Goal: Check status: Check status

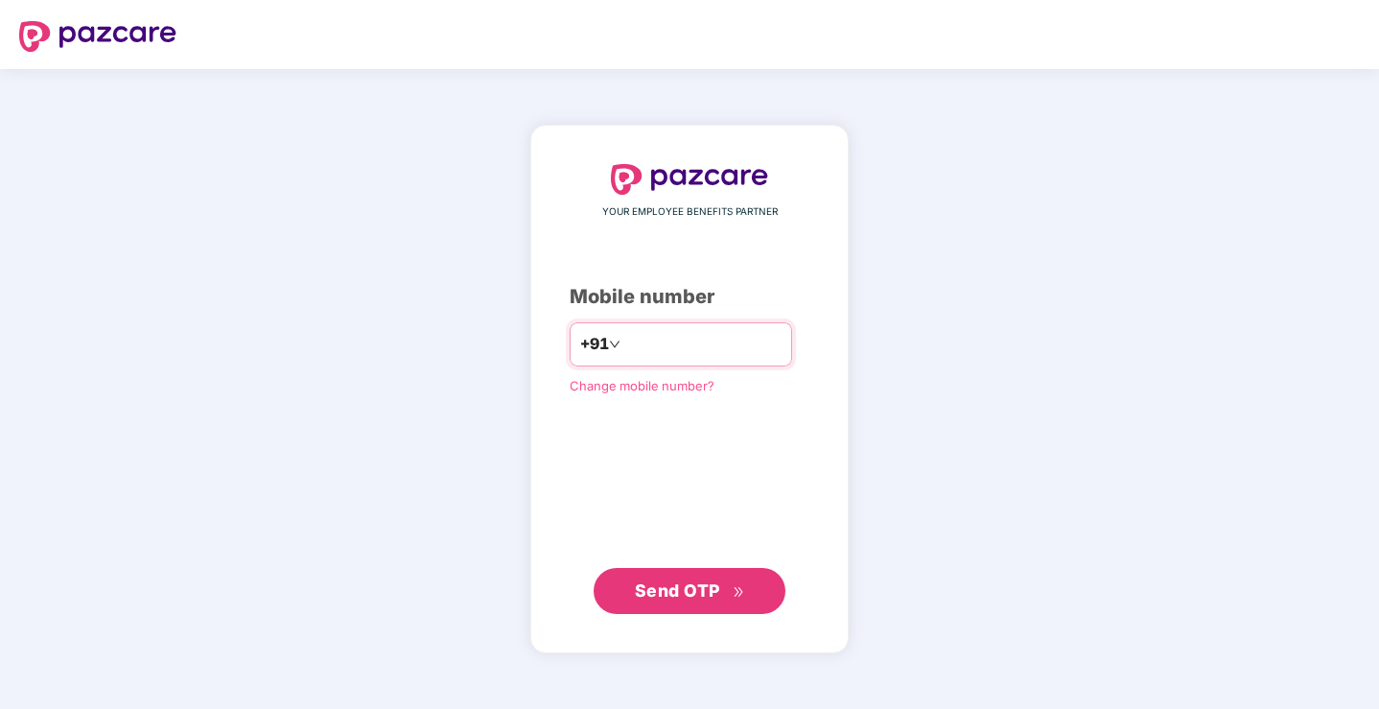
click at [719, 356] on input "number" at bounding box center [702, 344] width 157 height 31
type input "**********"
click at [725, 592] on span "Send OTP" at bounding box center [690, 590] width 110 height 27
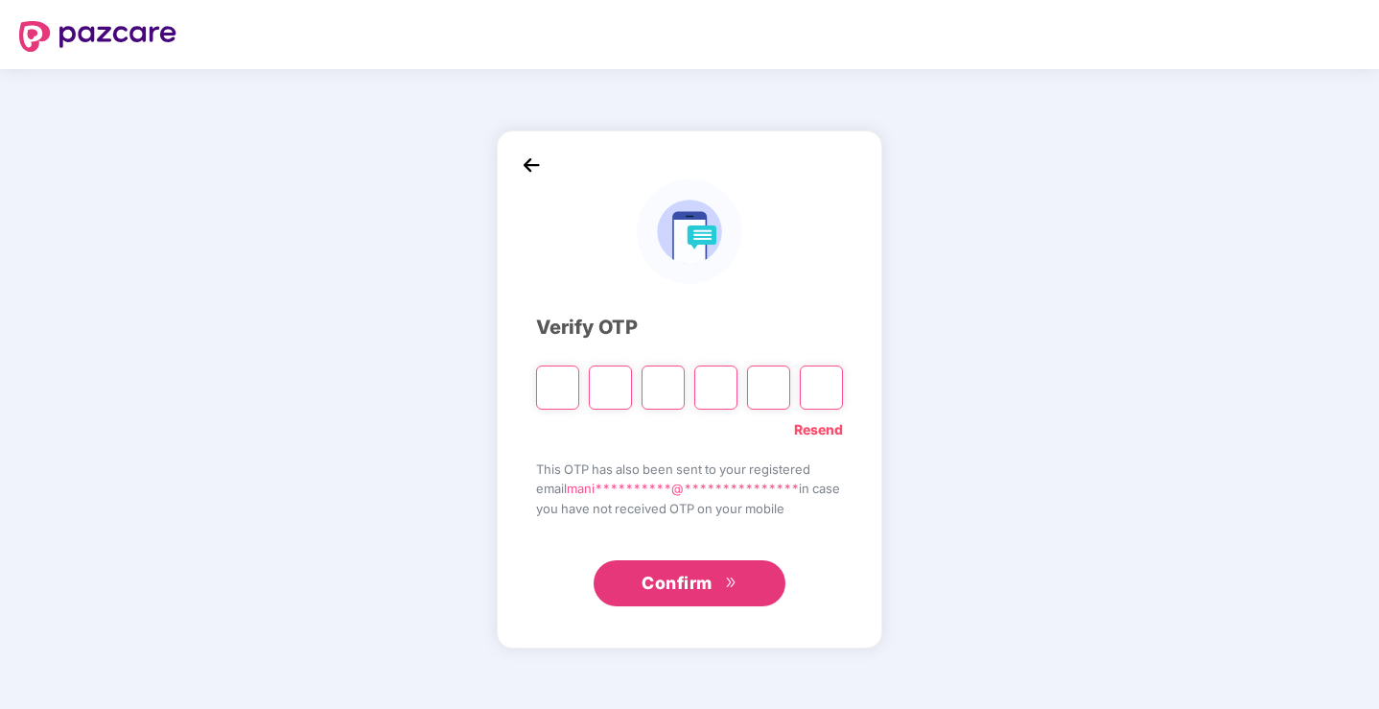
type input "*"
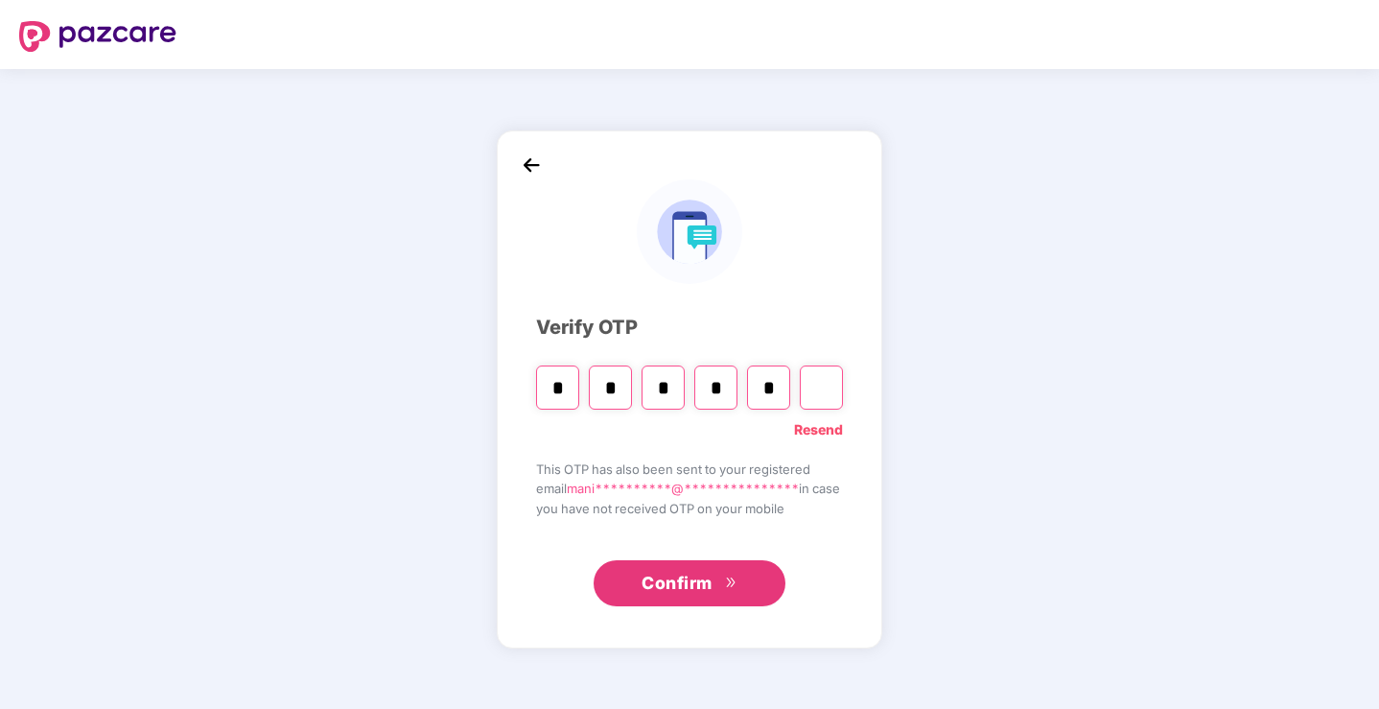
type input "*"
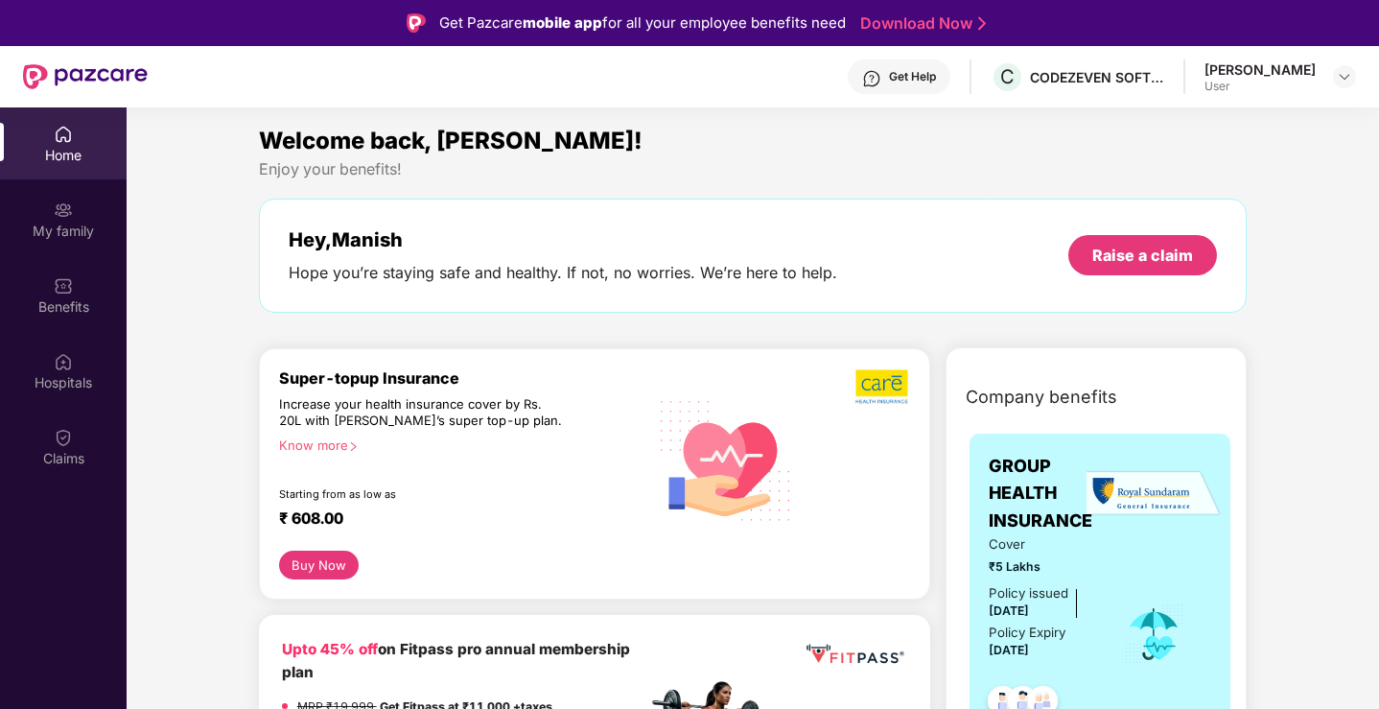
scroll to position [236, 0]
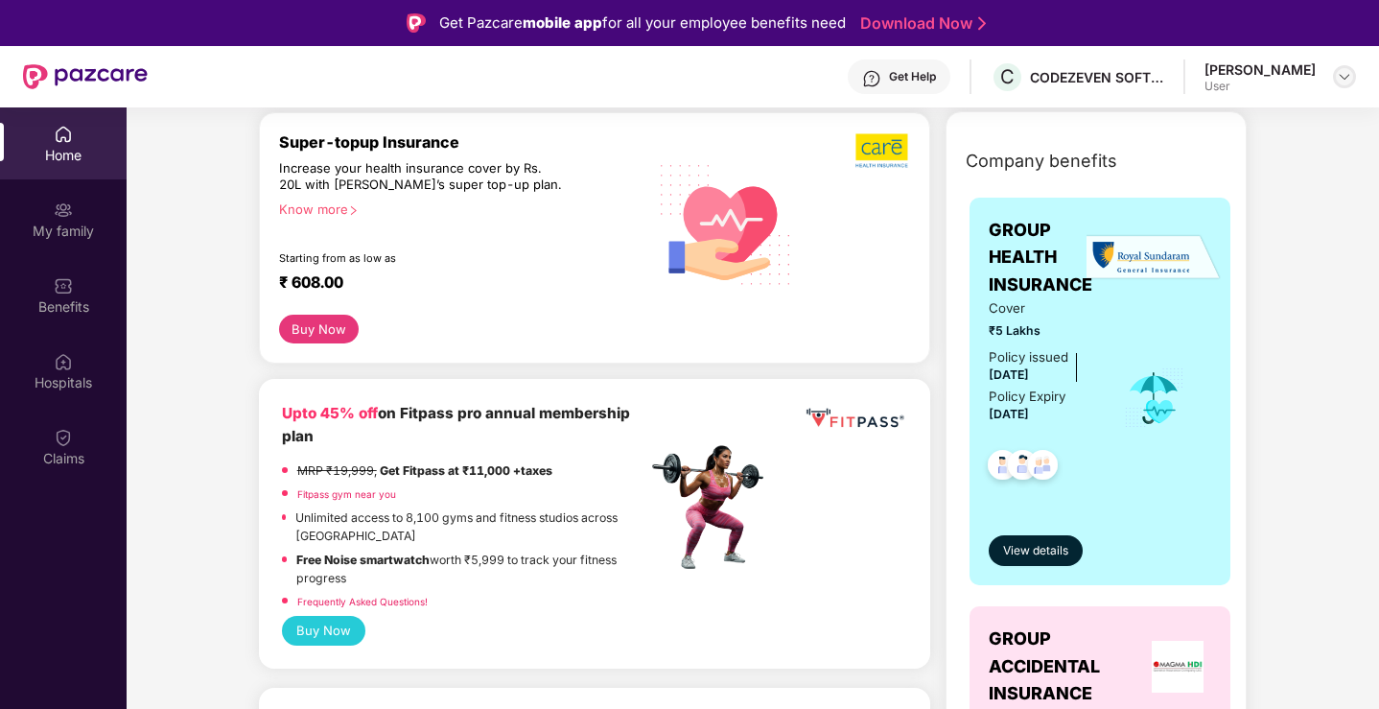
click at [1346, 78] on img at bounding box center [1344, 76] width 15 height 15
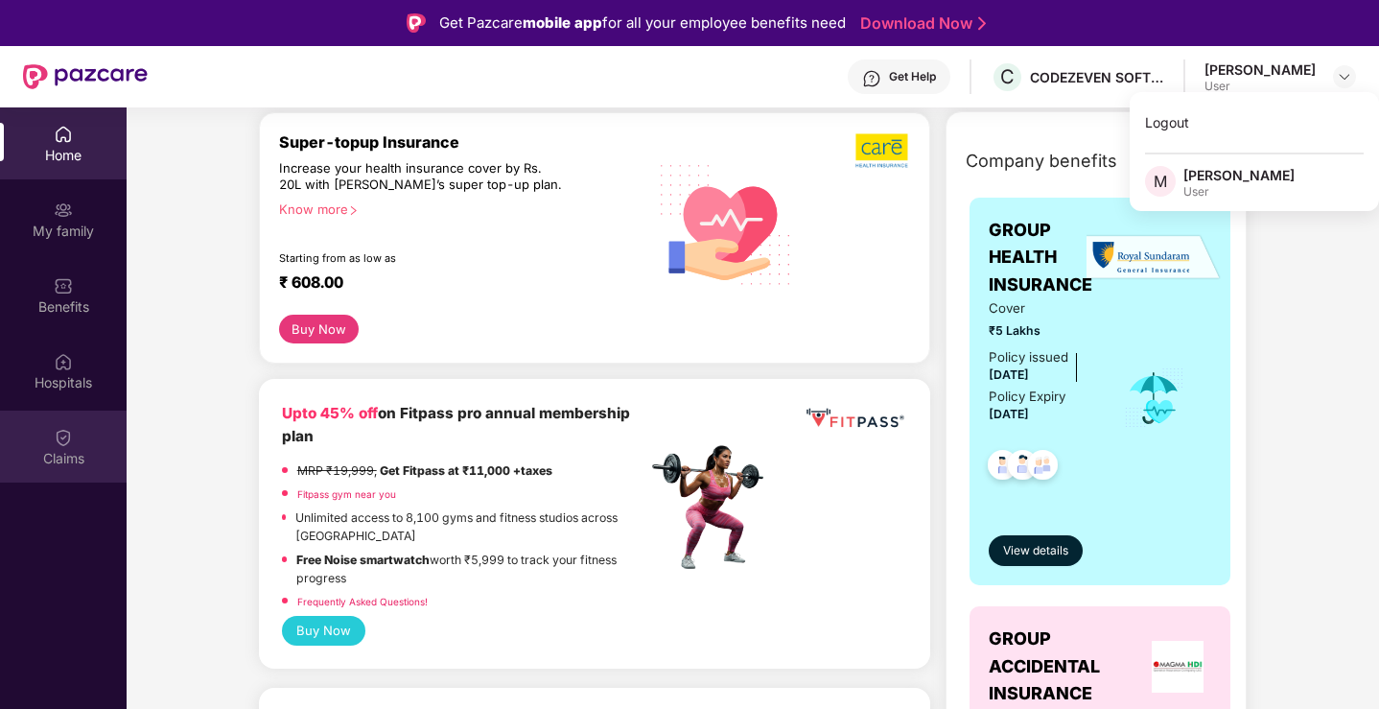
click at [57, 469] on div "Claims" at bounding box center [63, 447] width 127 height 72
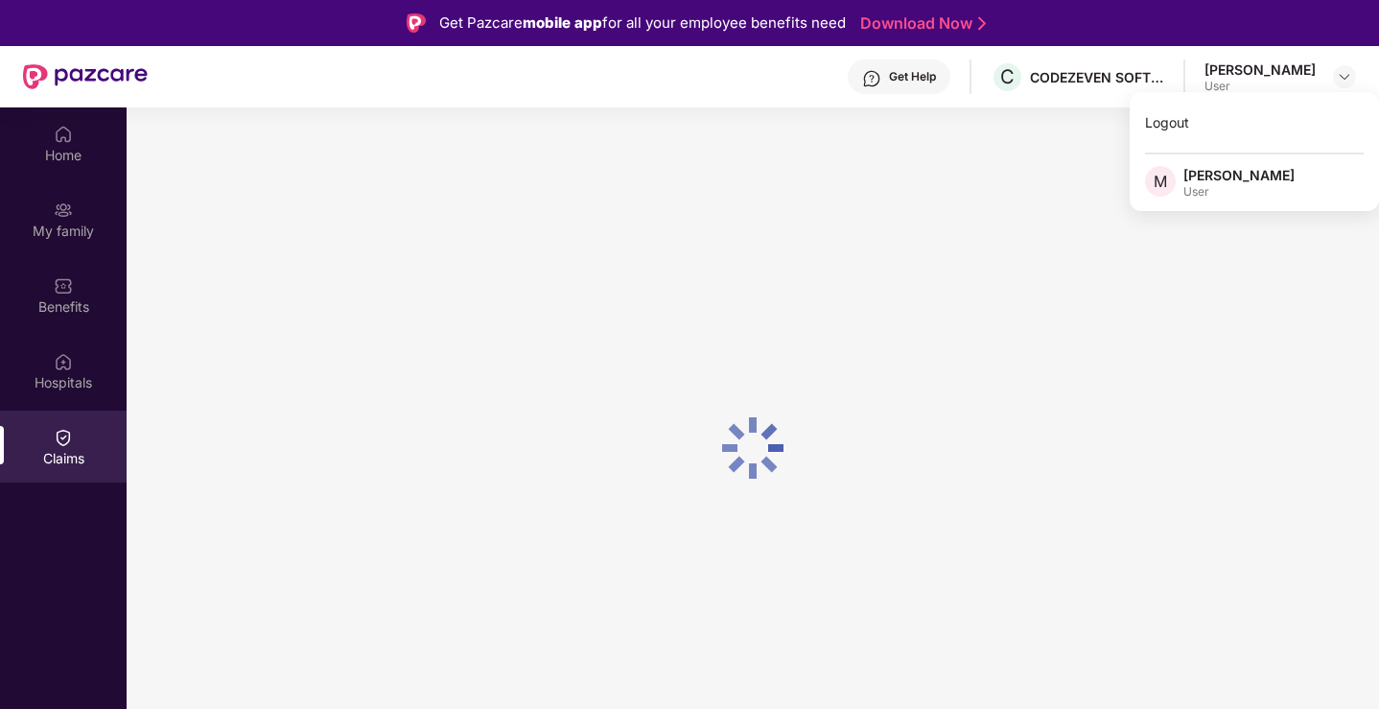
scroll to position [0, 0]
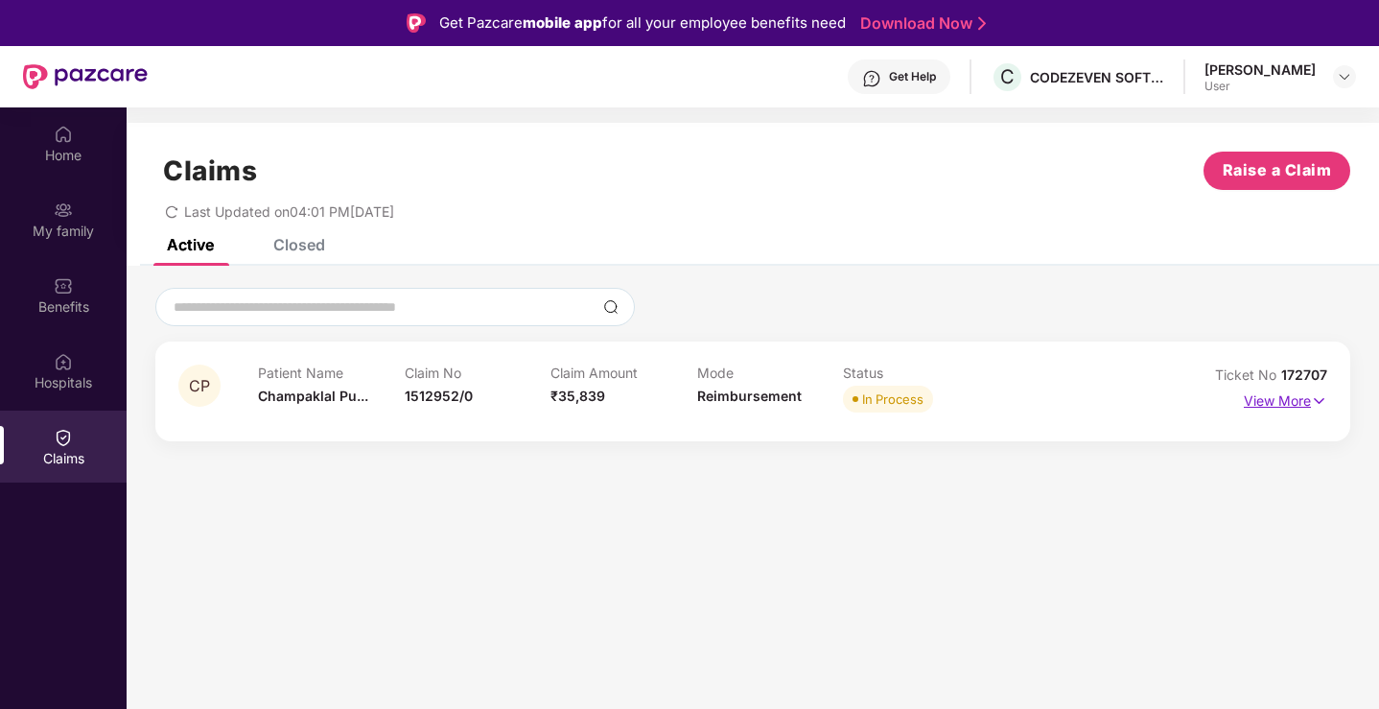
click at [1285, 399] on p "View More" at bounding box center [1285, 399] width 83 height 26
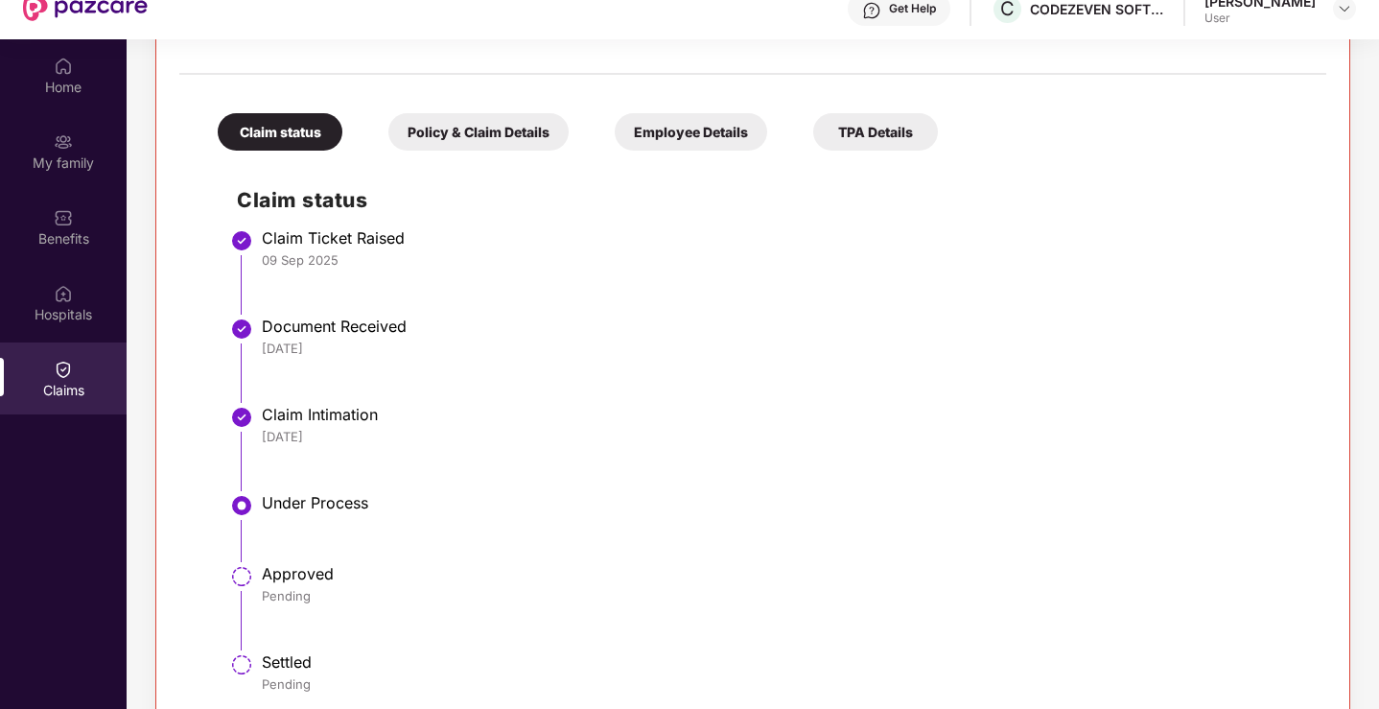
scroll to position [107, 0]
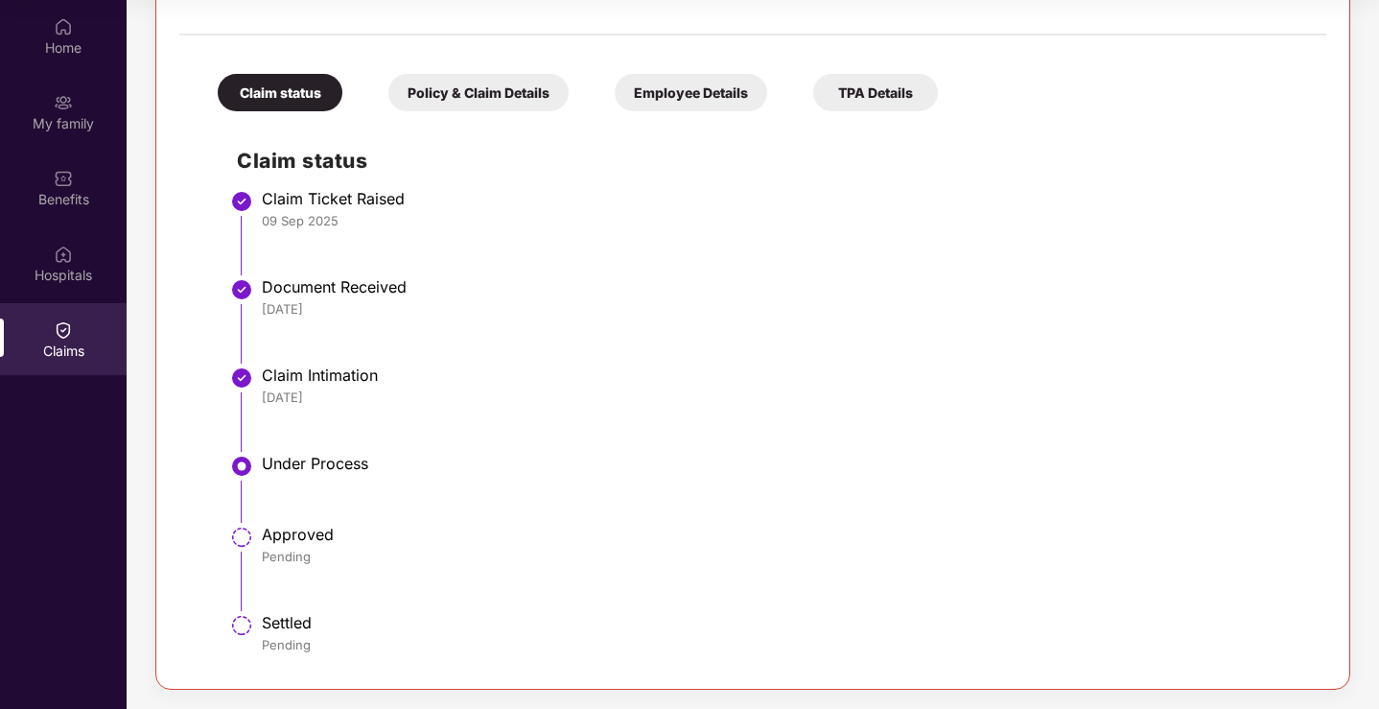
click at [473, 97] on div "Policy & Claim Details" at bounding box center [479, 92] width 180 height 37
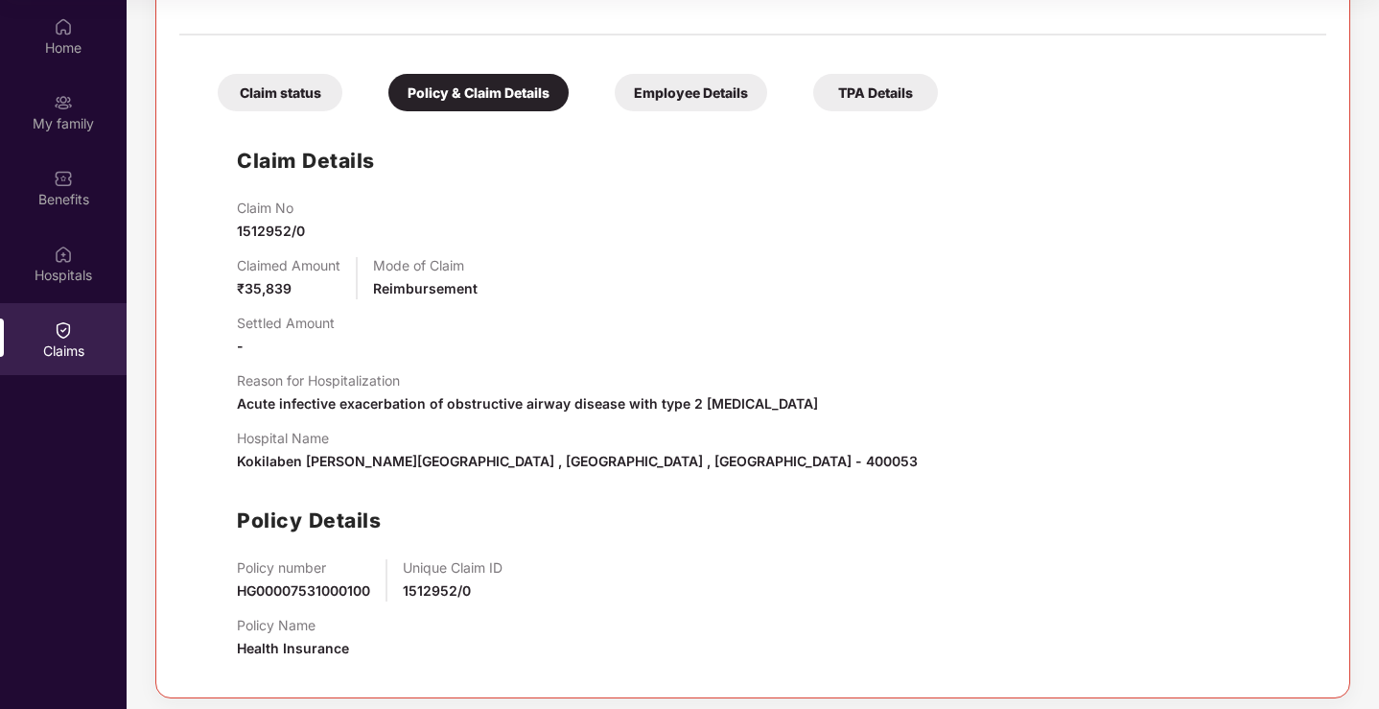
scroll to position [377, 0]
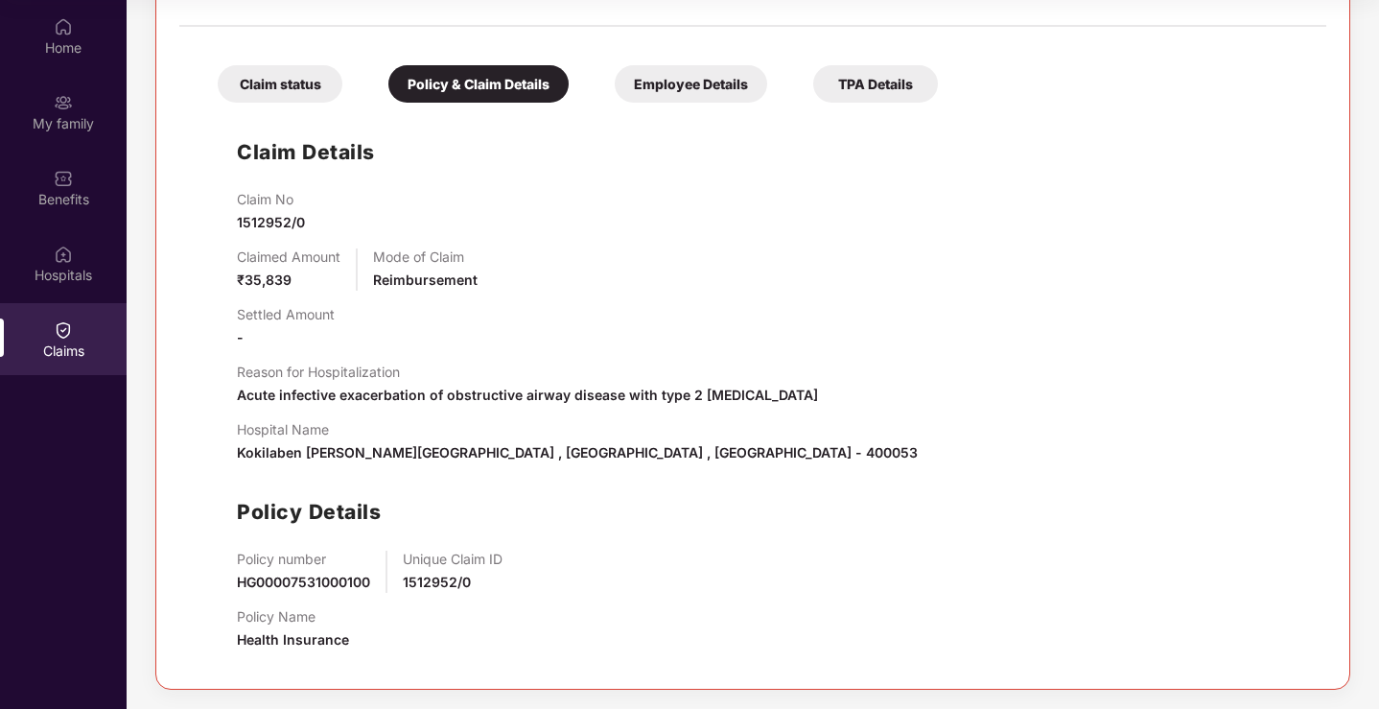
click at [699, 73] on div "Employee Details" at bounding box center [691, 83] width 153 height 37
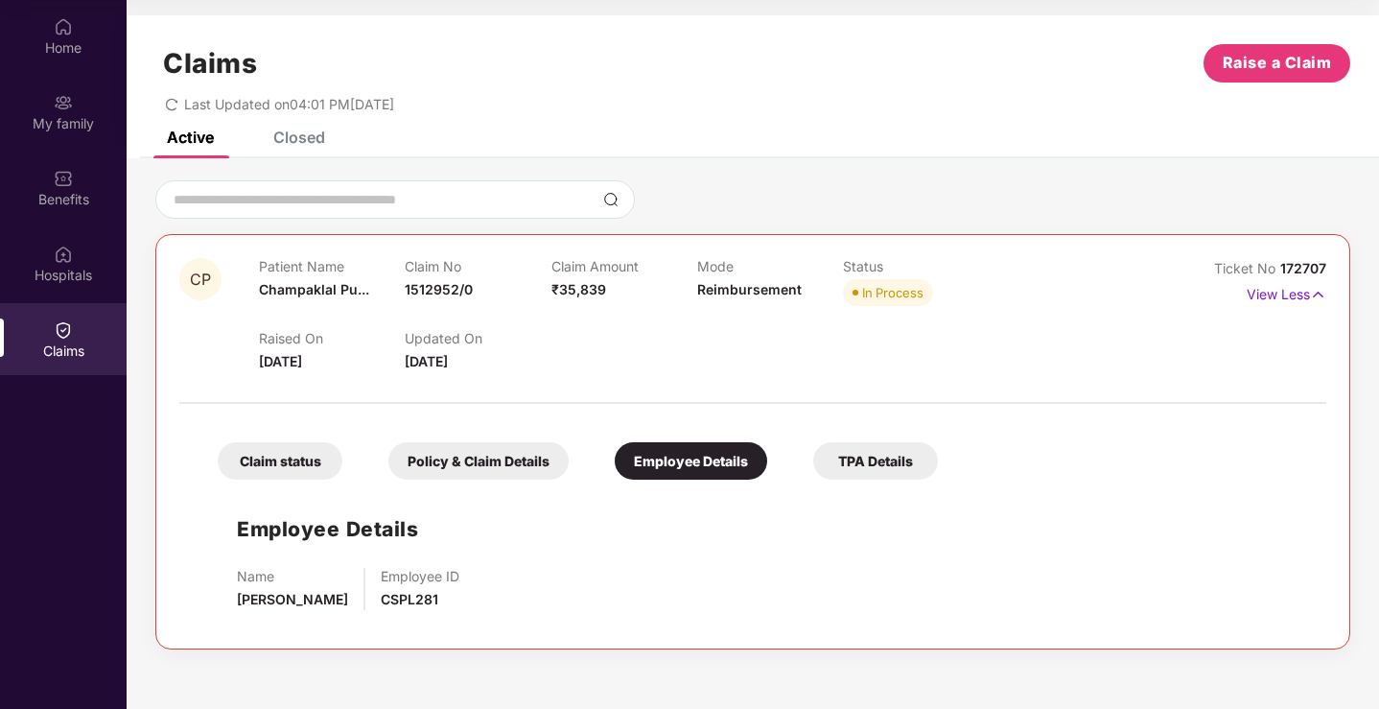
click at [867, 460] on div "TPA Details" at bounding box center [875, 460] width 125 height 37
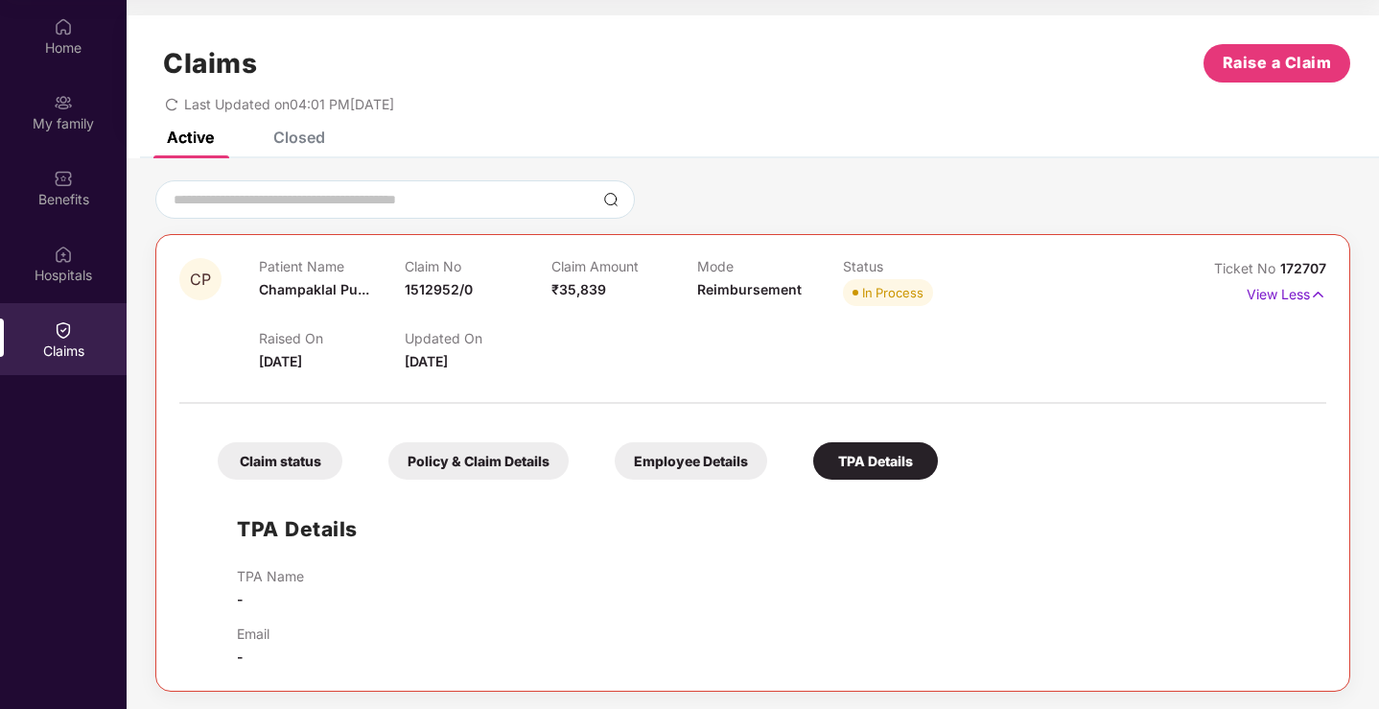
click at [279, 475] on div "Claim status" at bounding box center [280, 460] width 125 height 37
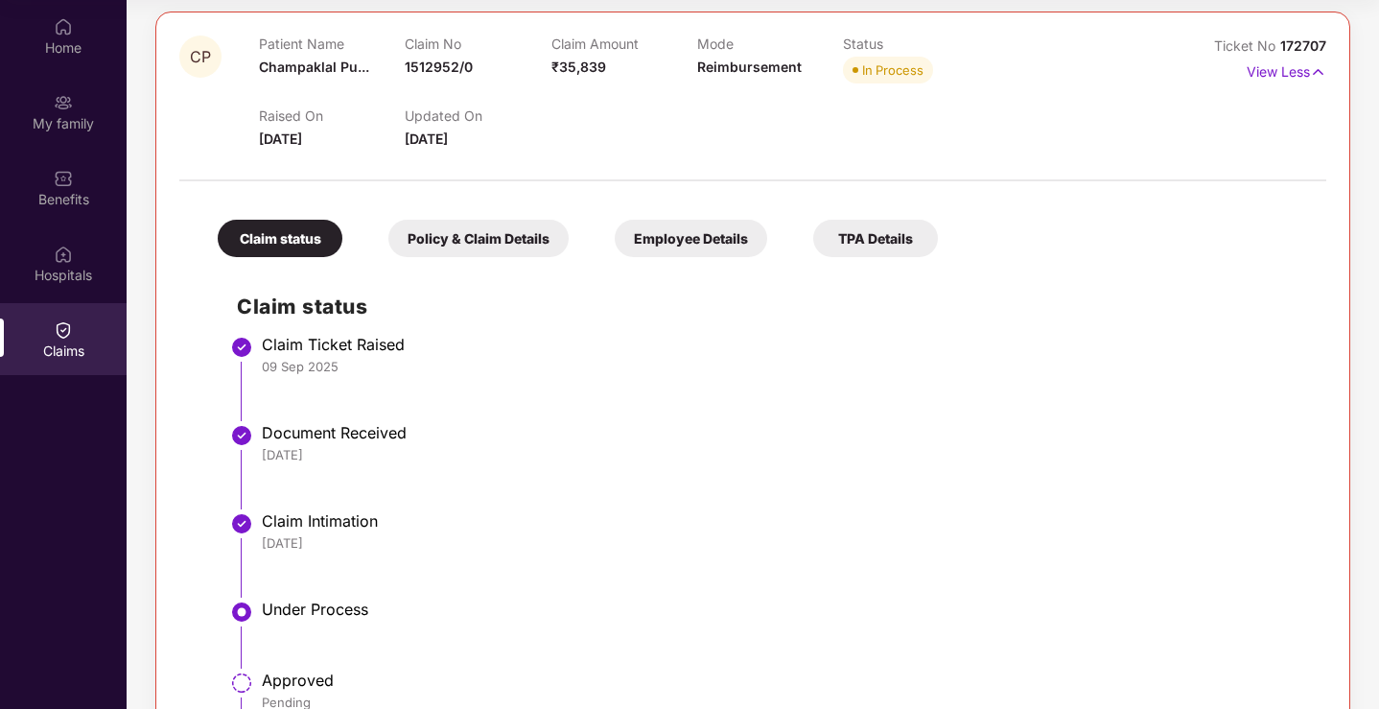
scroll to position [368, 0]
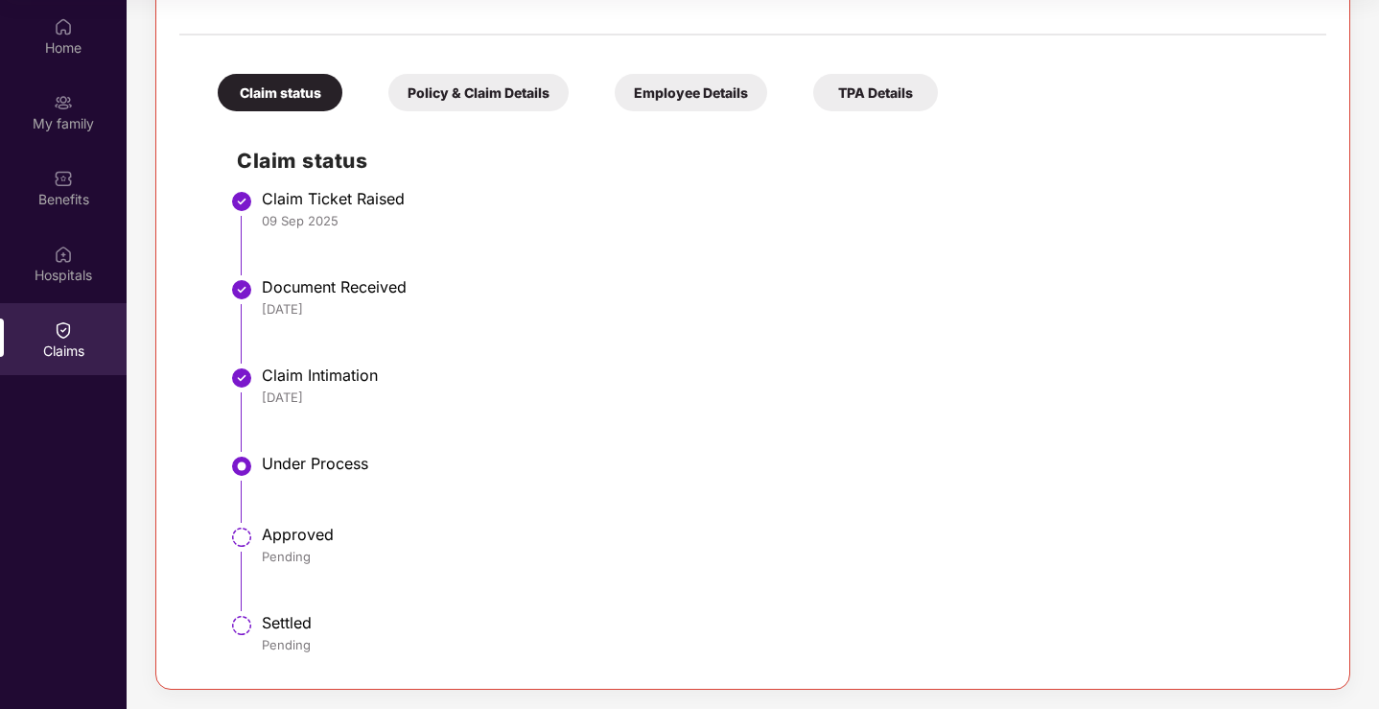
click at [224, 540] on div "Claim status Claim Ticket Raised [DATE] Document Received [DATE] Claim Intimati…" at bounding box center [753, 393] width 1109 height 545
click at [257, 540] on li "Approved Pending" at bounding box center [772, 575] width 1071 height 88
click at [288, 632] on div "Settled Pending" at bounding box center [785, 633] width 1046 height 40
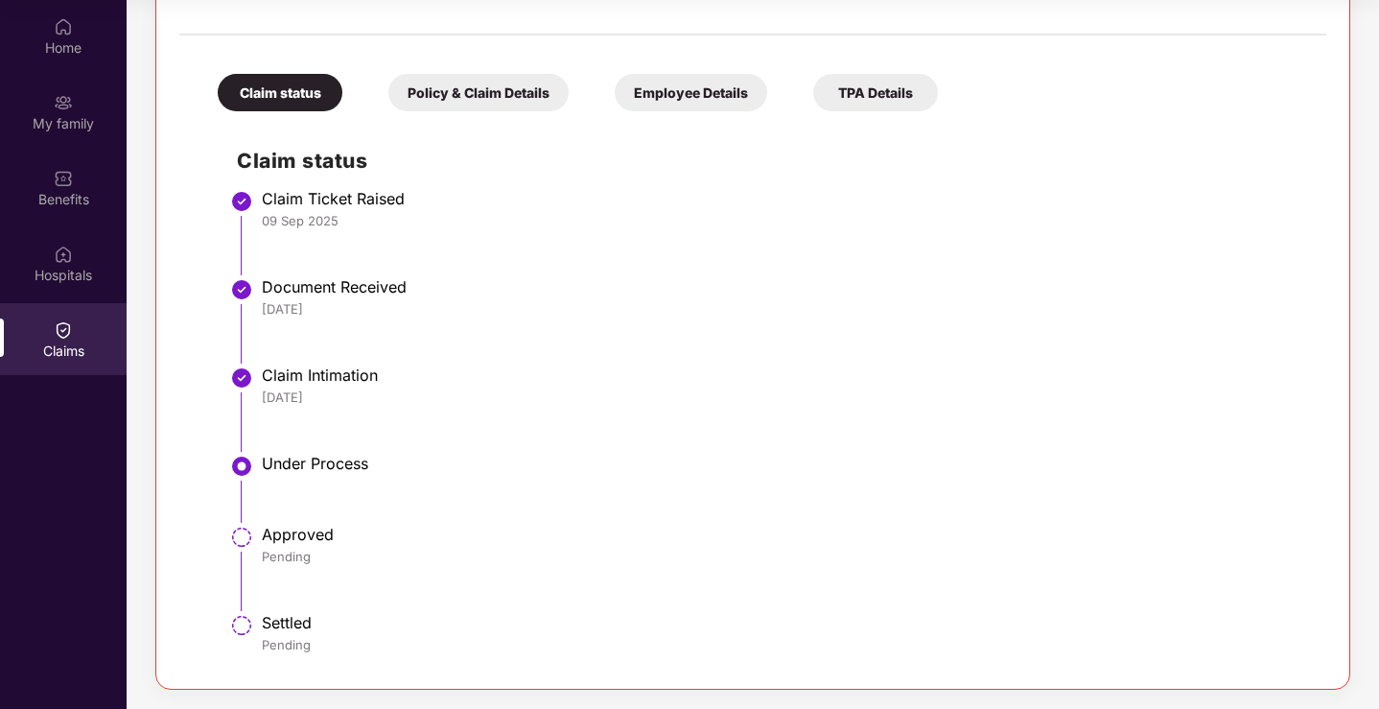
click at [519, 107] on div "Policy & Claim Details" at bounding box center [479, 92] width 180 height 37
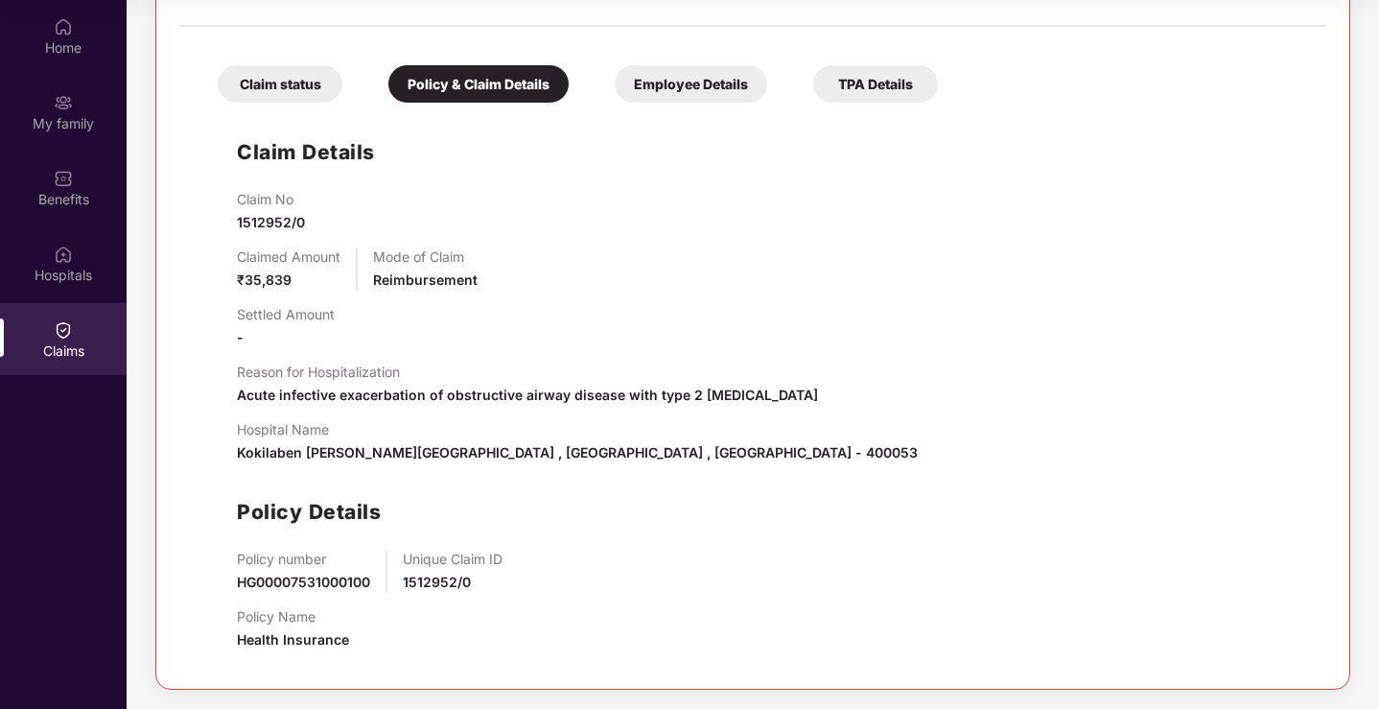
scroll to position [0, 0]
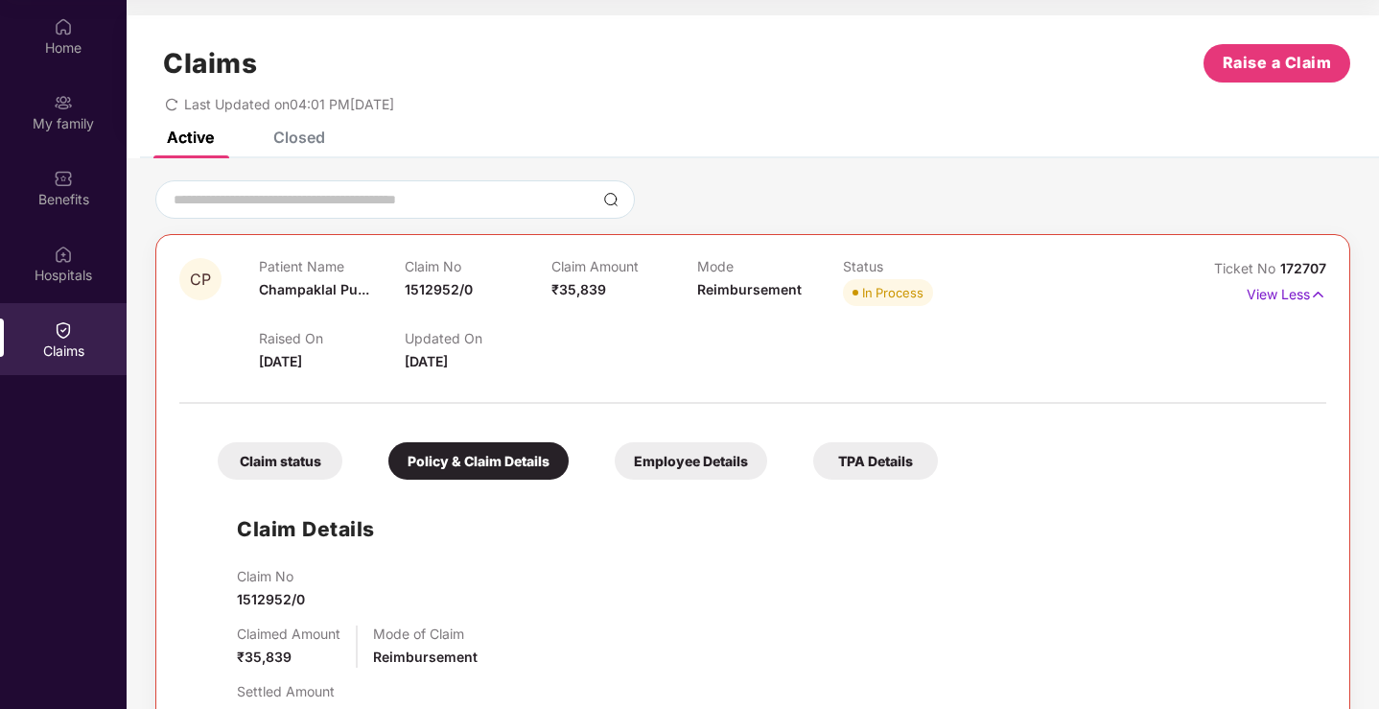
click at [702, 451] on div "Employee Details" at bounding box center [691, 460] width 153 height 37
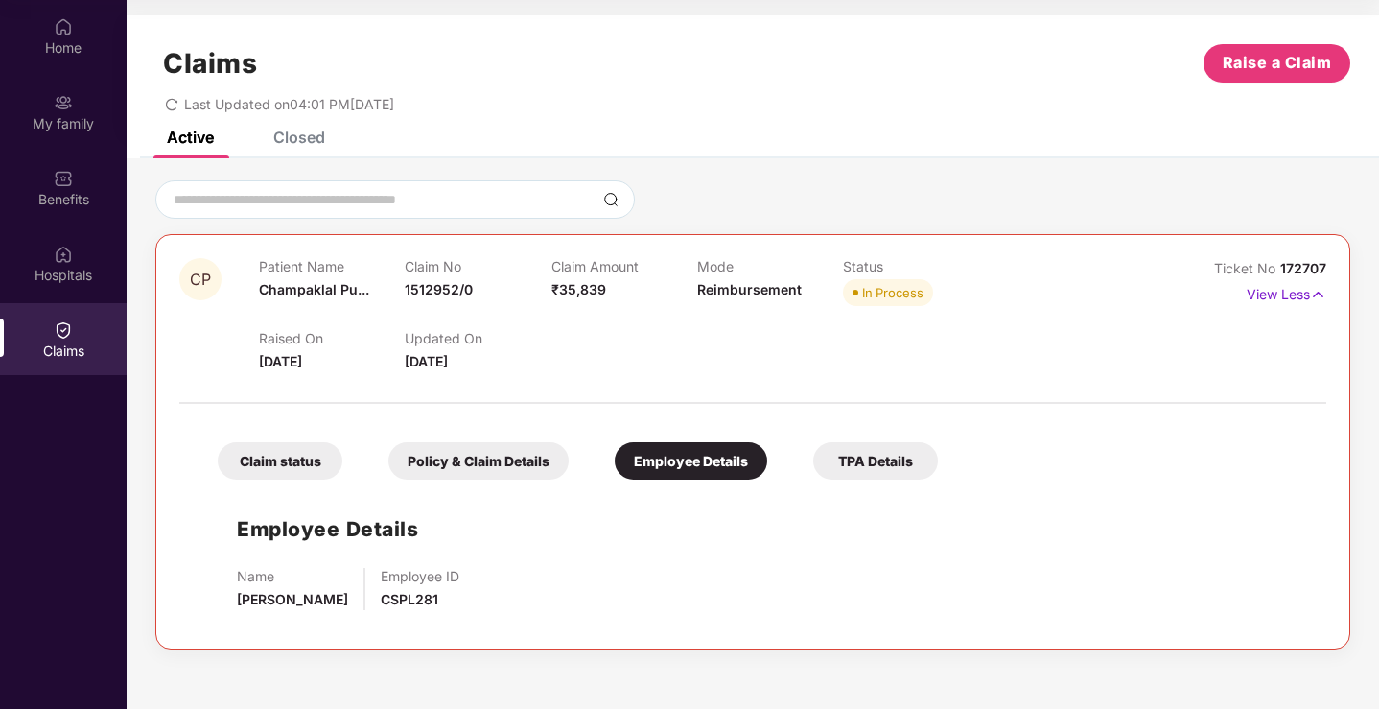
click at [865, 453] on div "TPA Details" at bounding box center [875, 460] width 125 height 37
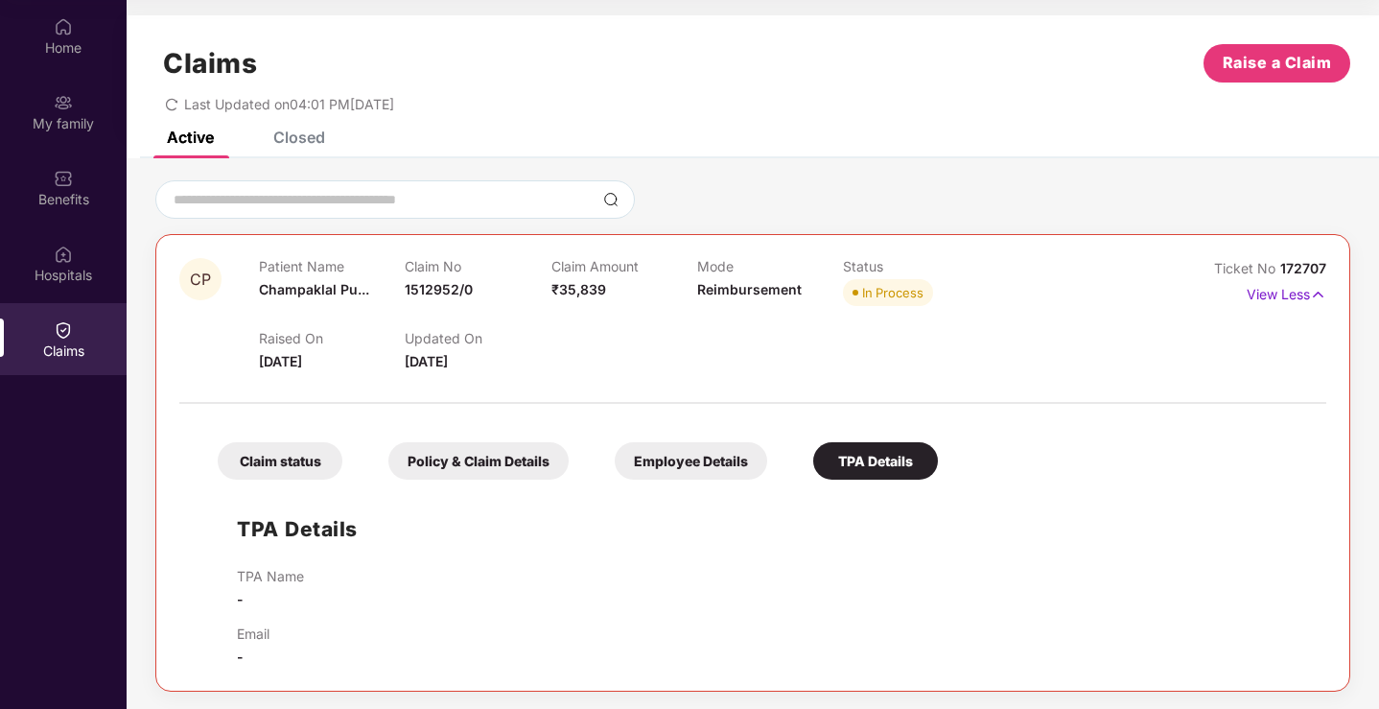
scroll to position [2, 0]
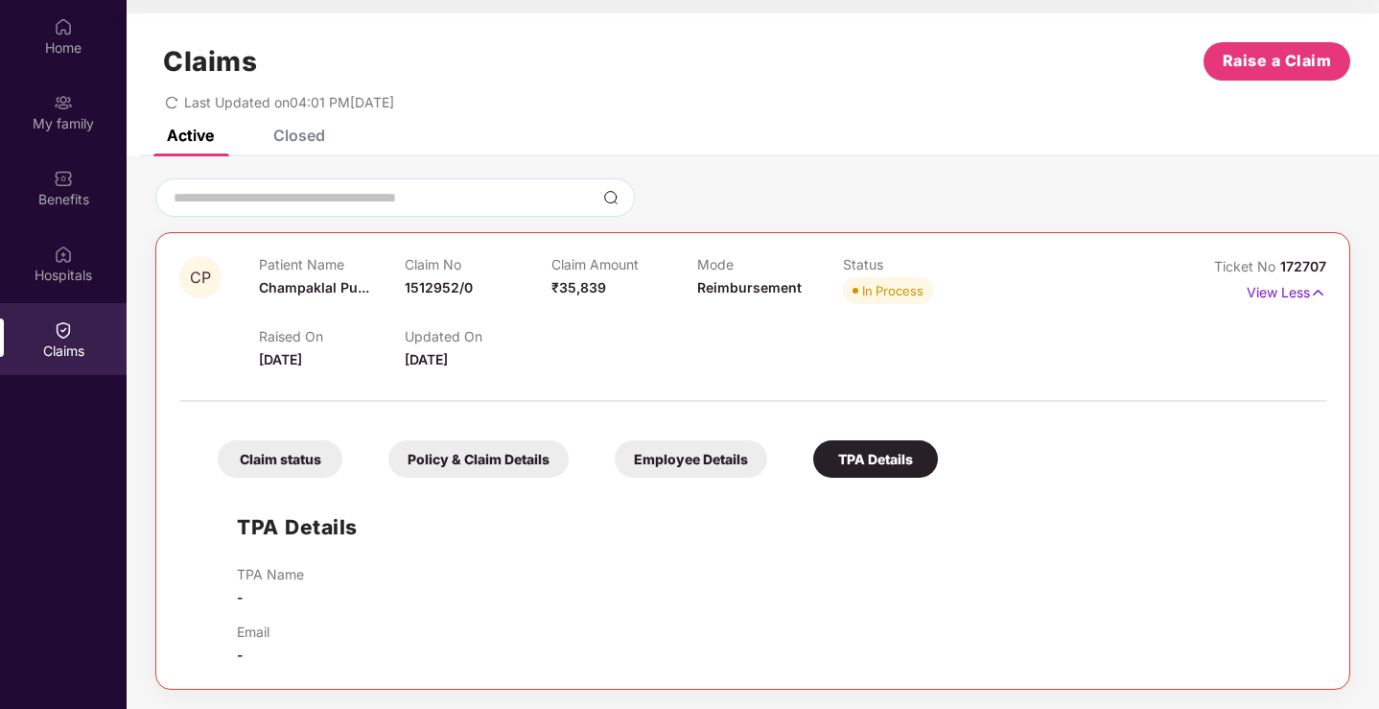
click at [710, 437] on div "Claim status Policy & Claim Details Employee Details TPA Details" at bounding box center [569, 449] width 740 height 57
click at [710, 458] on div "Employee Details" at bounding box center [691, 458] width 153 height 37
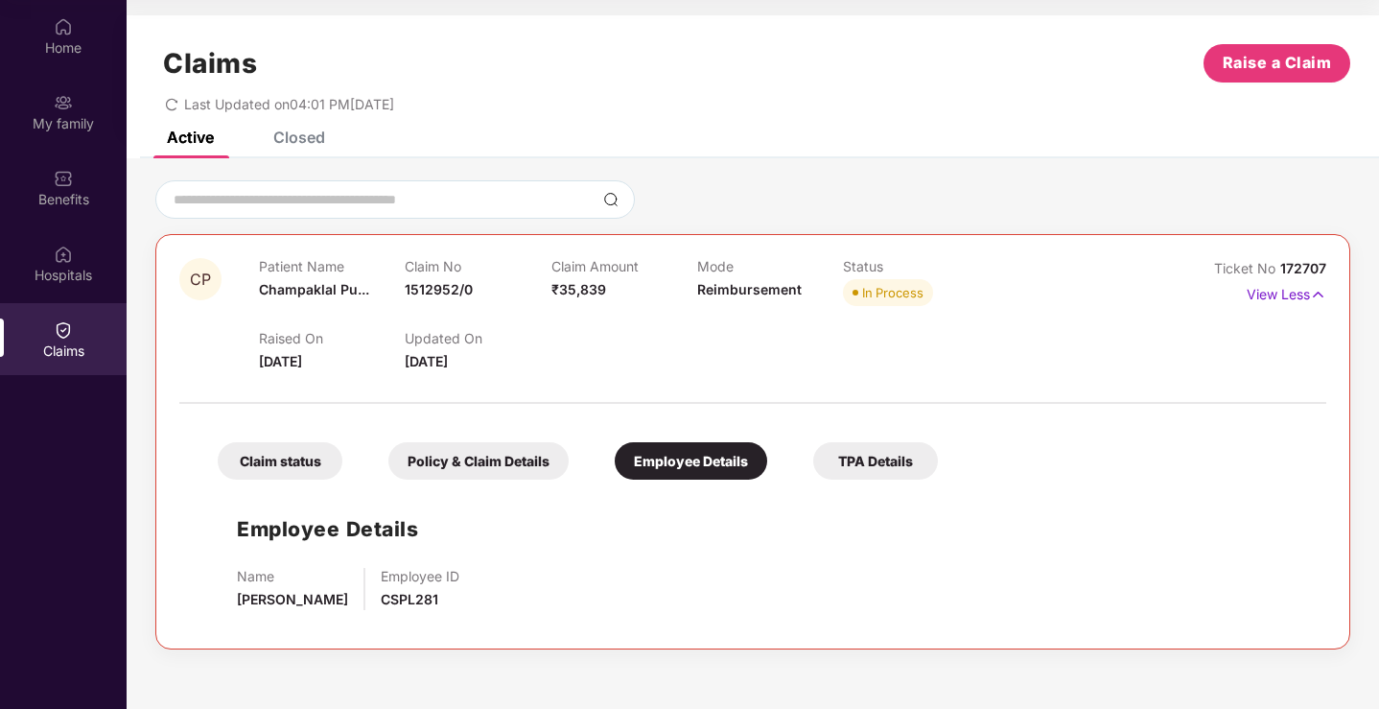
click at [468, 477] on div "Policy & Claim Details" at bounding box center [479, 460] width 180 height 37
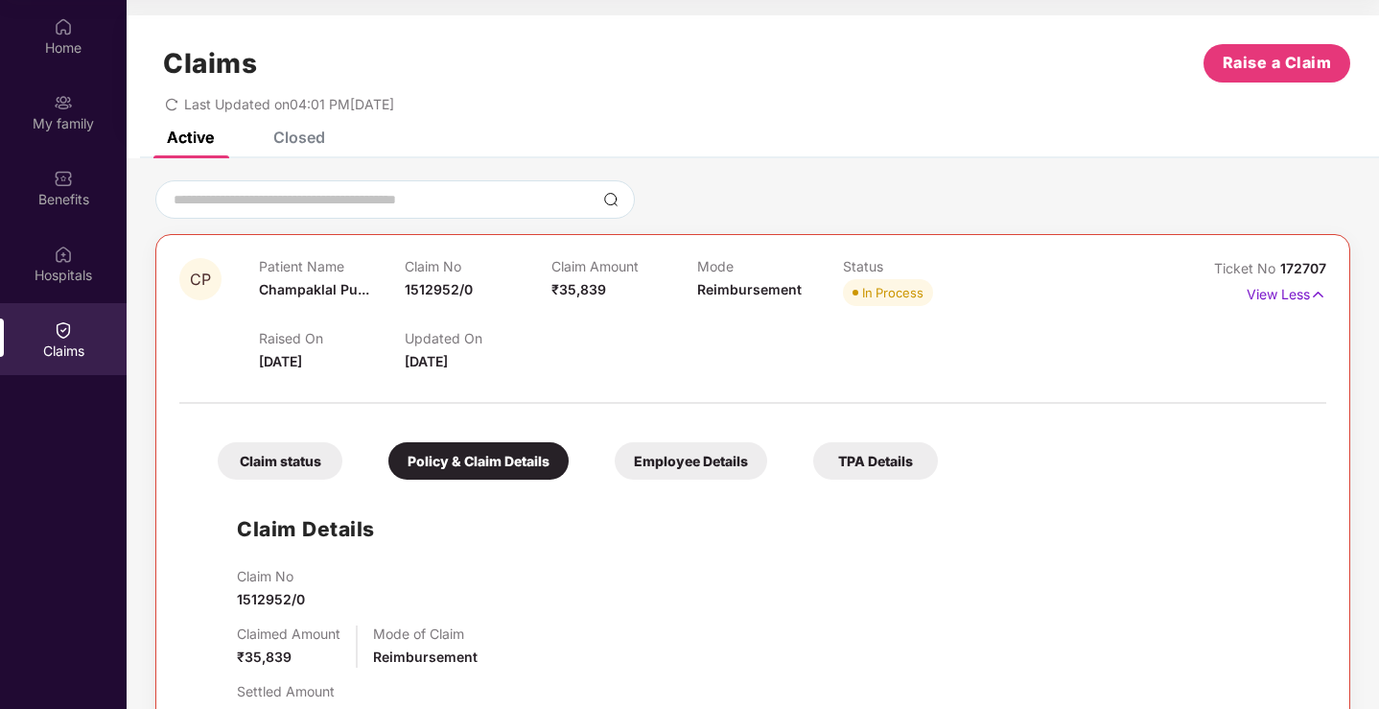
click at [272, 467] on div "Claim status" at bounding box center [280, 460] width 125 height 37
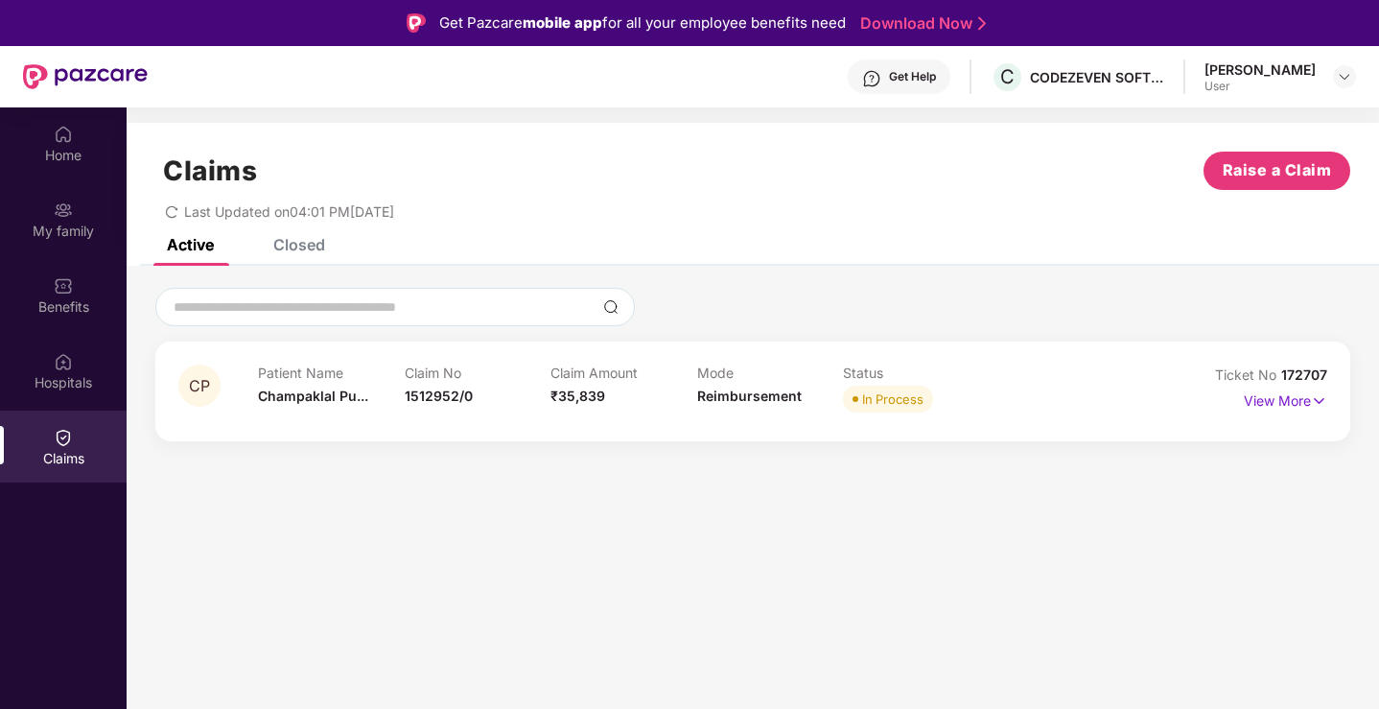
click at [1290, 380] on span "172707" at bounding box center [1305, 374] width 46 height 16
click at [1290, 403] on p "View More" at bounding box center [1285, 399] width 83 height 26
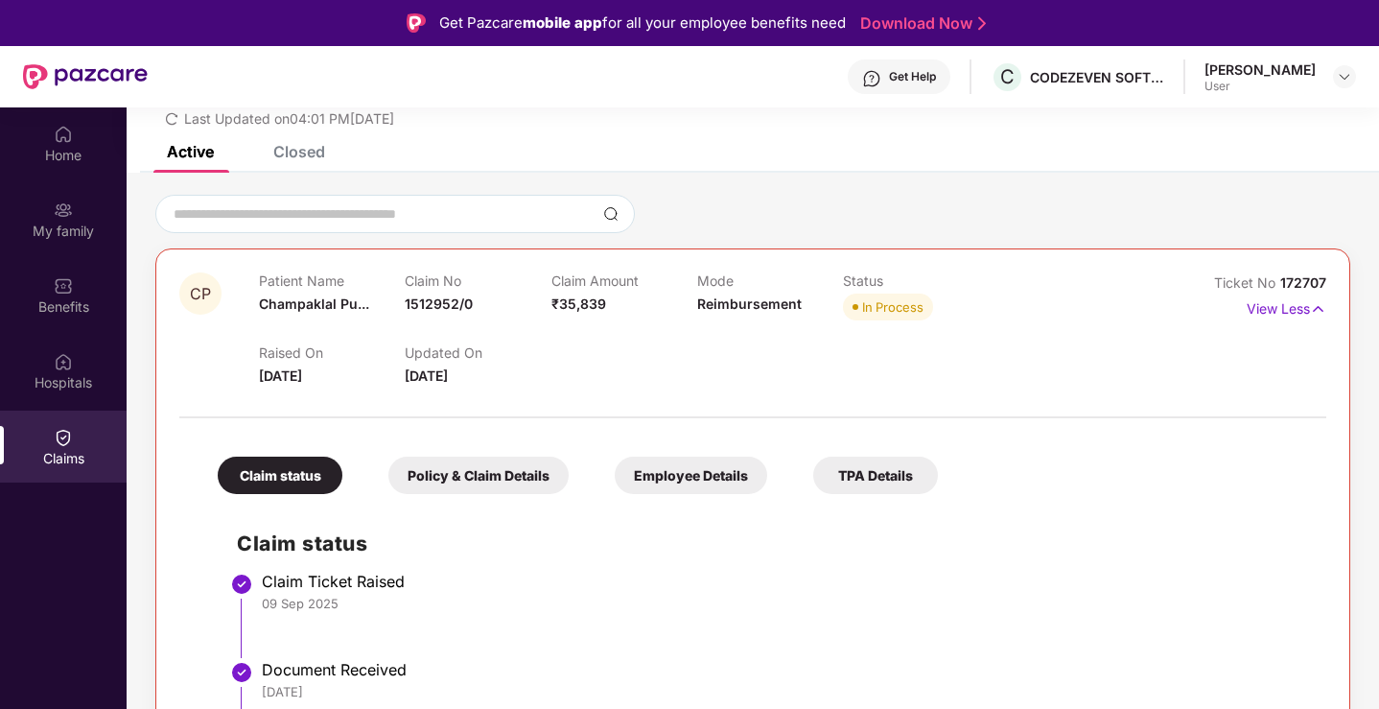
scroll to position [368, 0]
